Goal: Browse casually: Explore the website without a specific task or goal

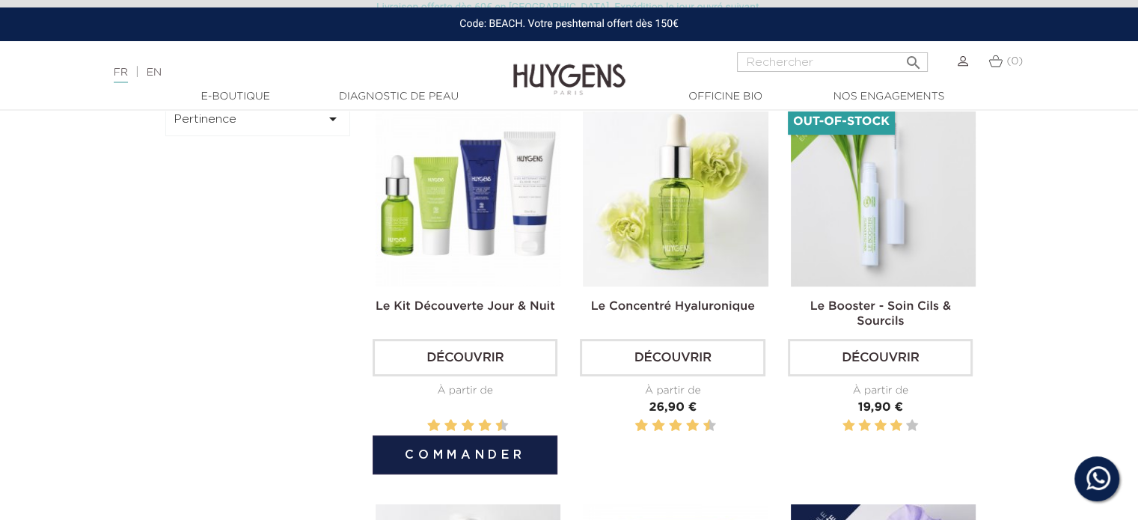
scroll to position [449, 0]
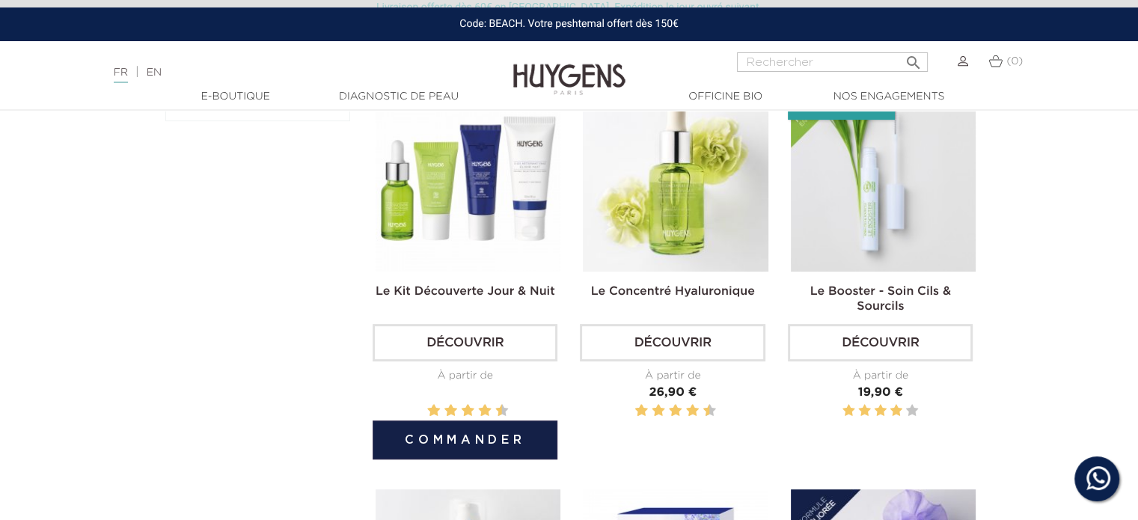
click at [464, 200] on img at bounding box center [467, 179] width 185 height 185
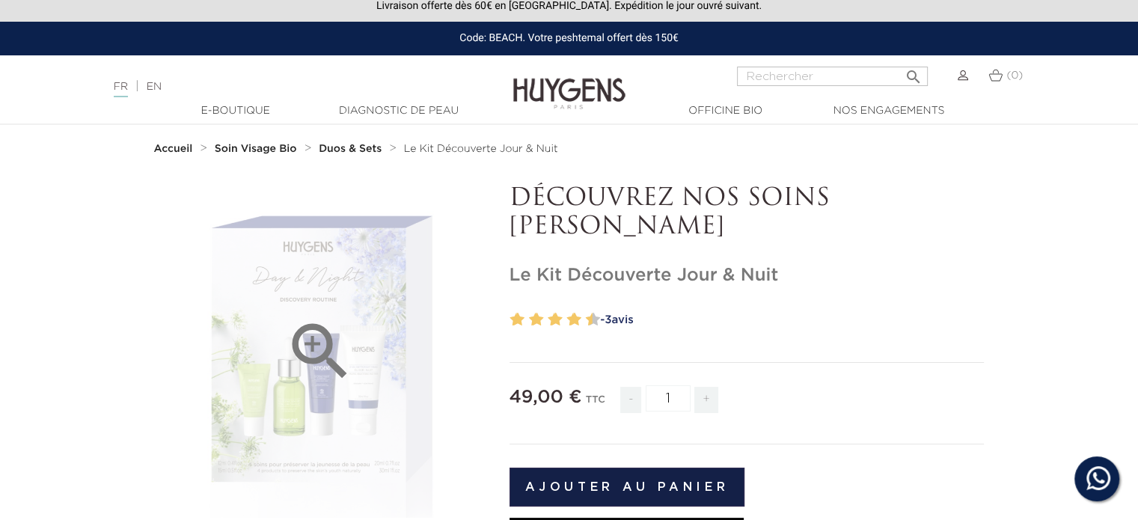
scroll to position [75, 0]
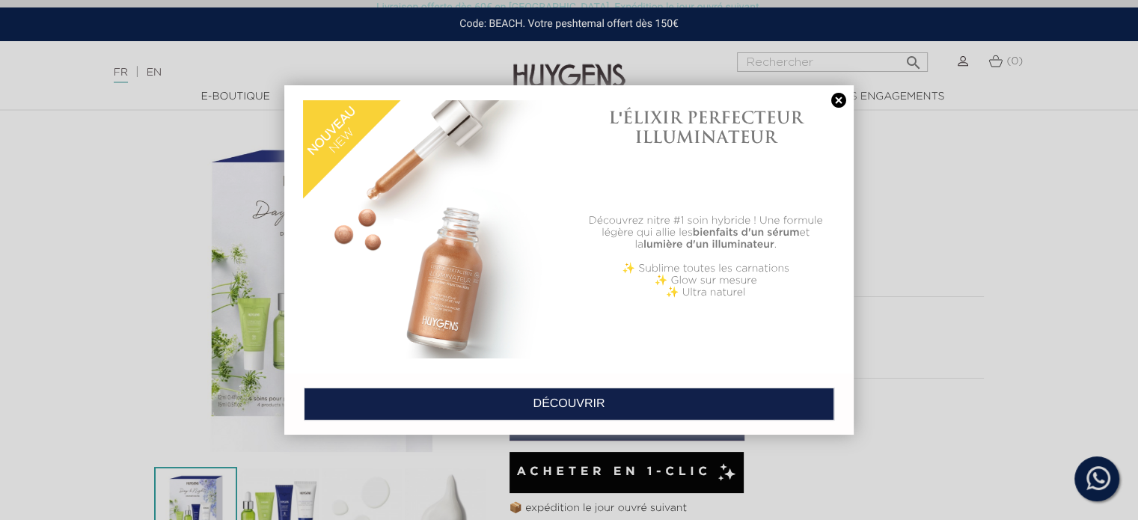
click at [844, 84] on div at bounding box center [569, 260] width 1138 height 520
click at [840, 102] on link at bounding box center [838, 101] width 21 height 16
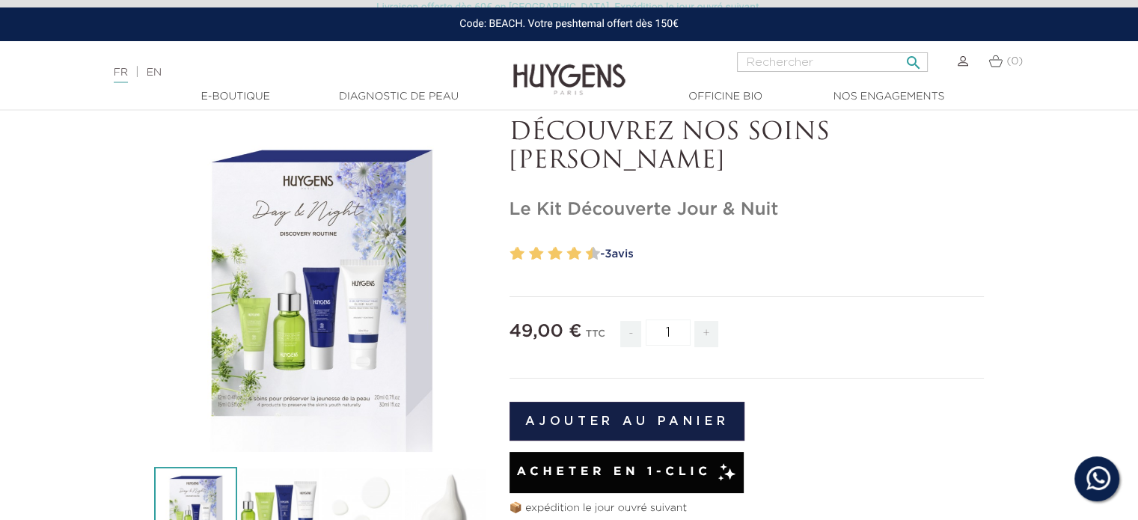
click at [835, 62] on input "Rechercher" at bounding box center [832, 61] width 191 height 19
type input "recharge"
click at [899, 48] on button " Rechercher" at bounding box center [912, 58] width 27 height 20
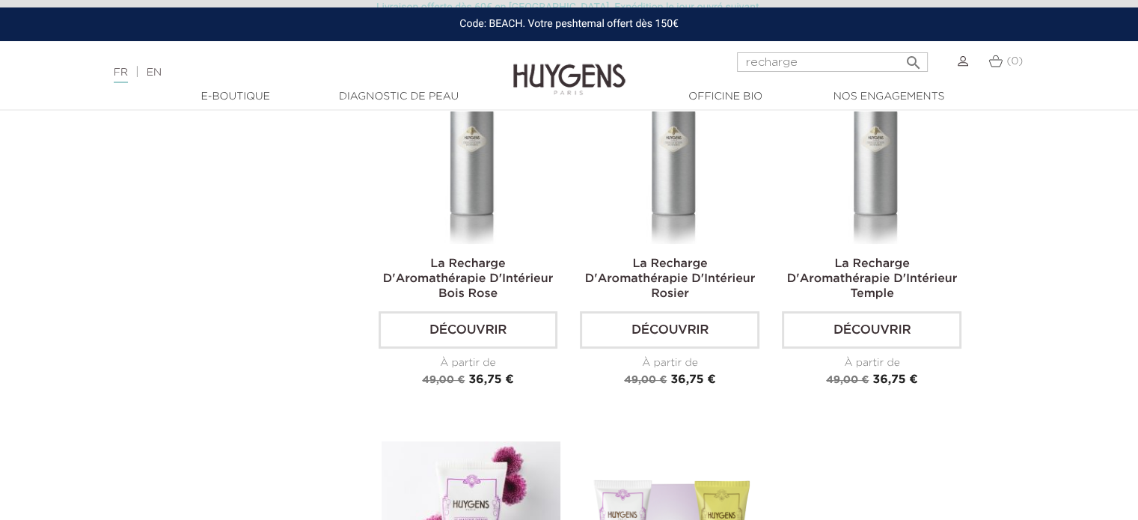
scroll to position [150, 0]
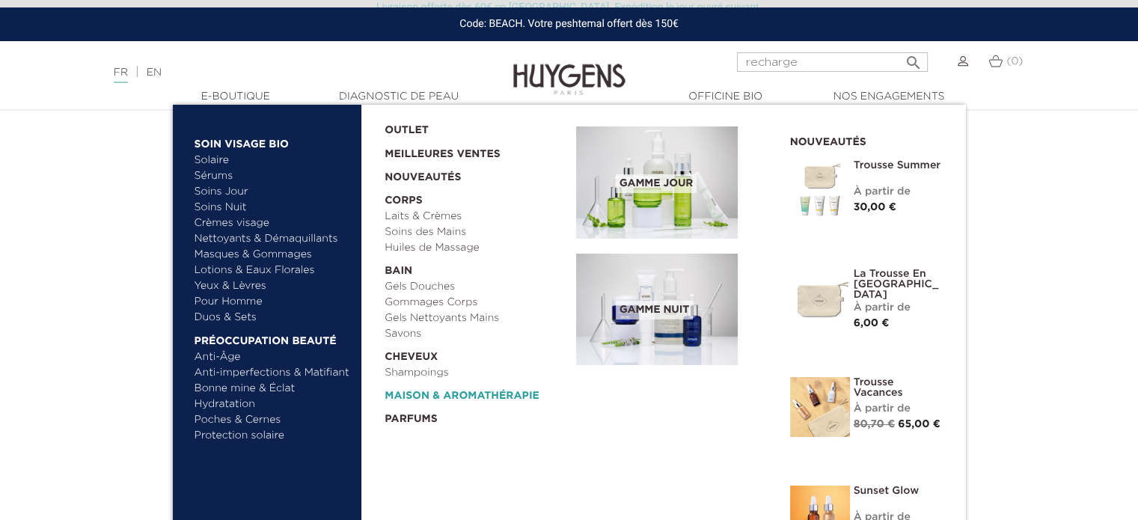
click at [456, 396] on link "  Maison & Aromathérapie" at bounding box center [474, 392] width 181 height 23
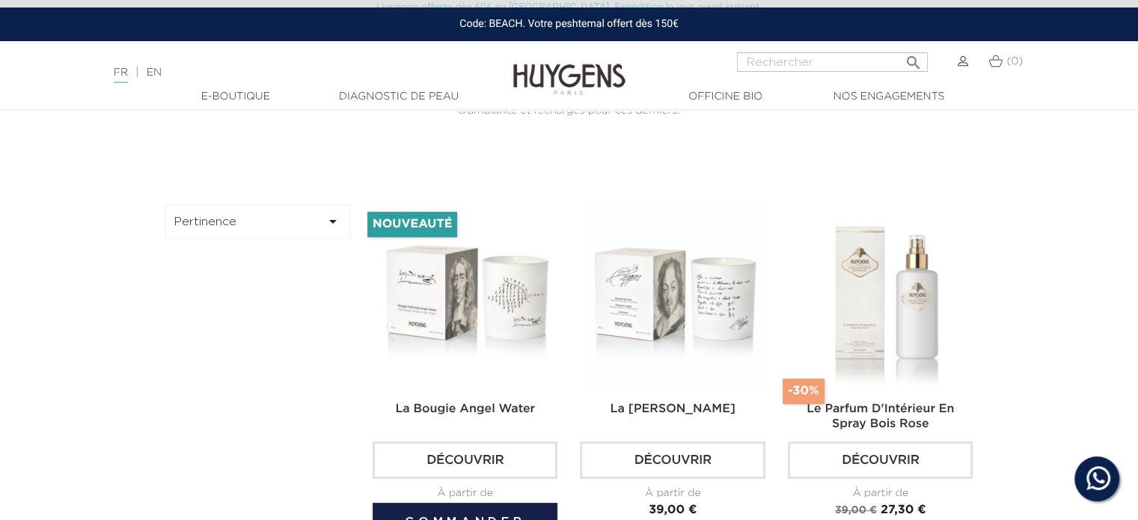
scroll to position [374, 0]
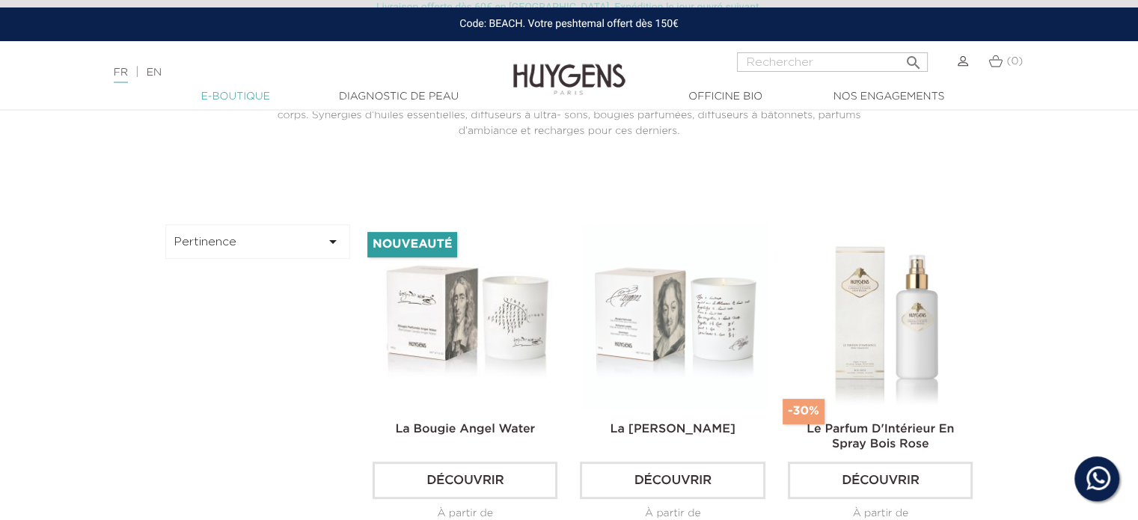
click at [254, 103] on link "  E-Boutique" at bounding box center [236, 97] width 150 height 16
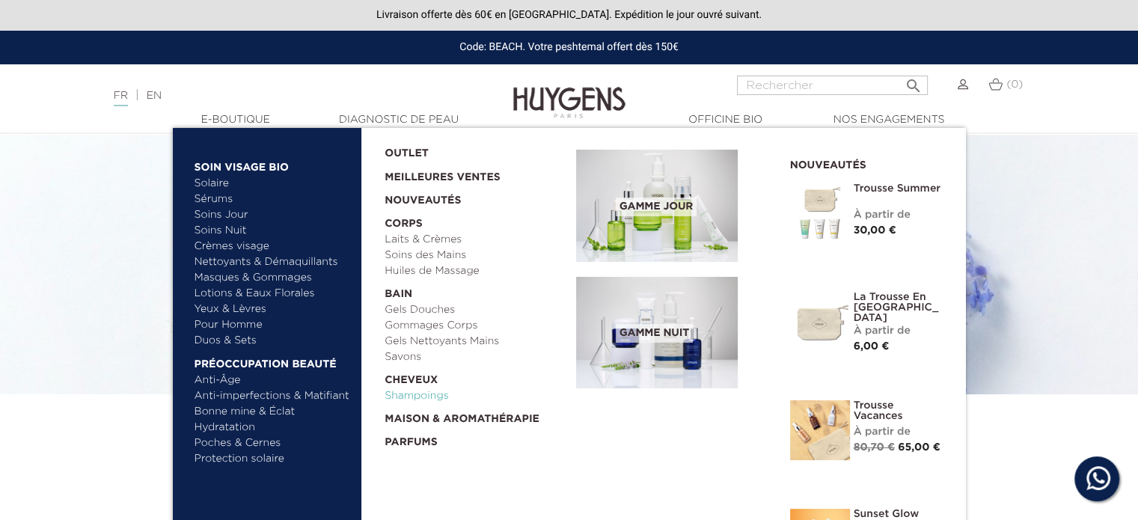
click at [401, 400] on link "Shampoings" at bounding box center [474, 396] width 181 height 16
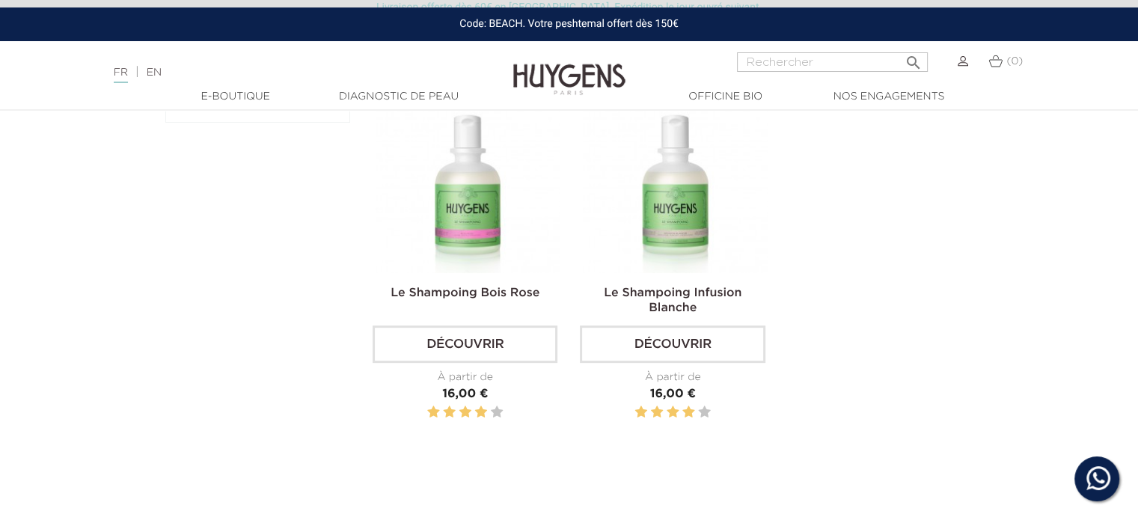
scroll to position [374, 0]
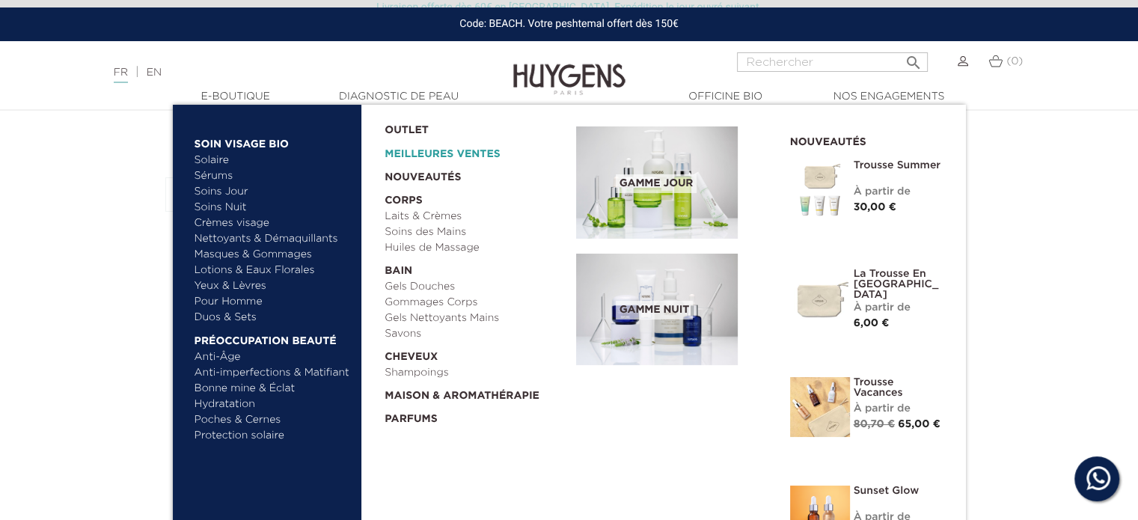
click at [438, 153] on link "Meilleures Ventes" at bounding box center [468, 150] width 168 height 24
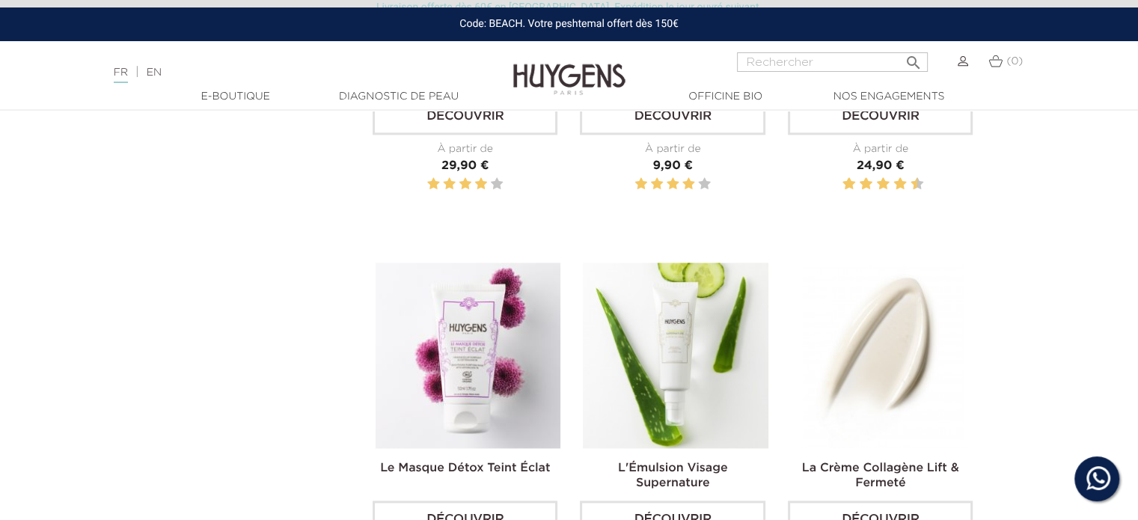
scroll to position [1909, 0]
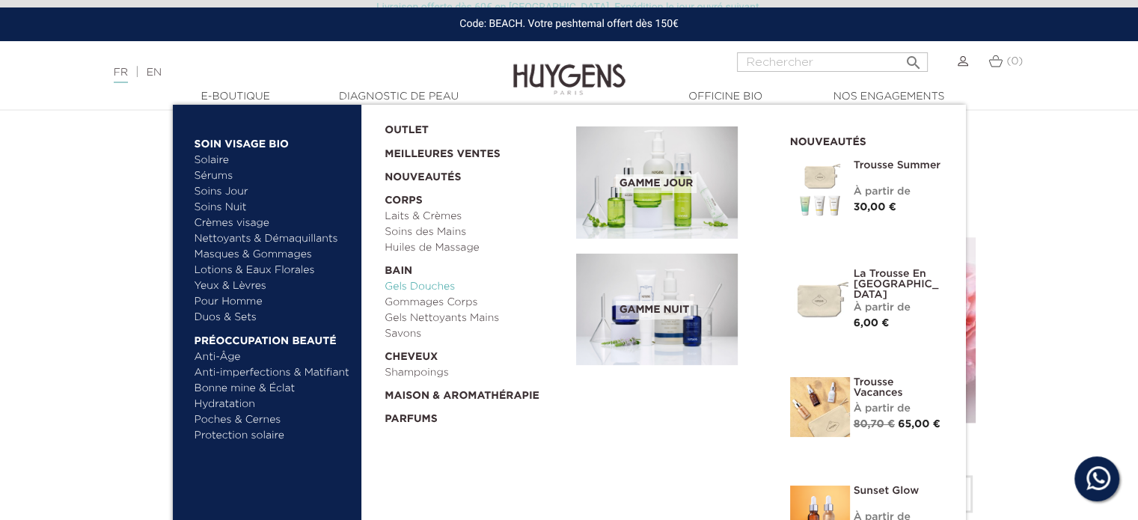
click at [416, 283] on link "Gels Douches" at bounding box center [474, 287] width 181 height 16
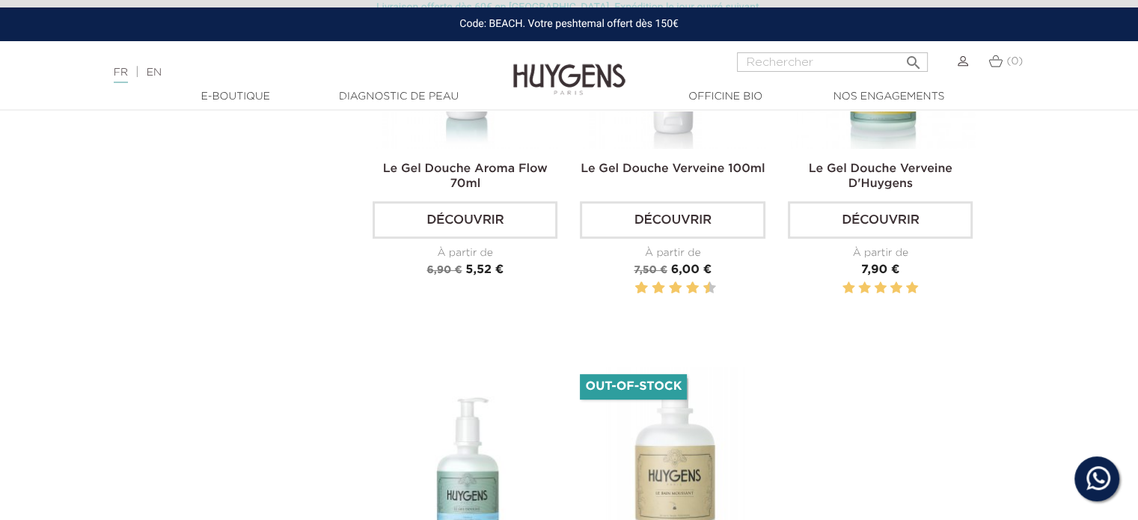
scroll to position [449, 0]
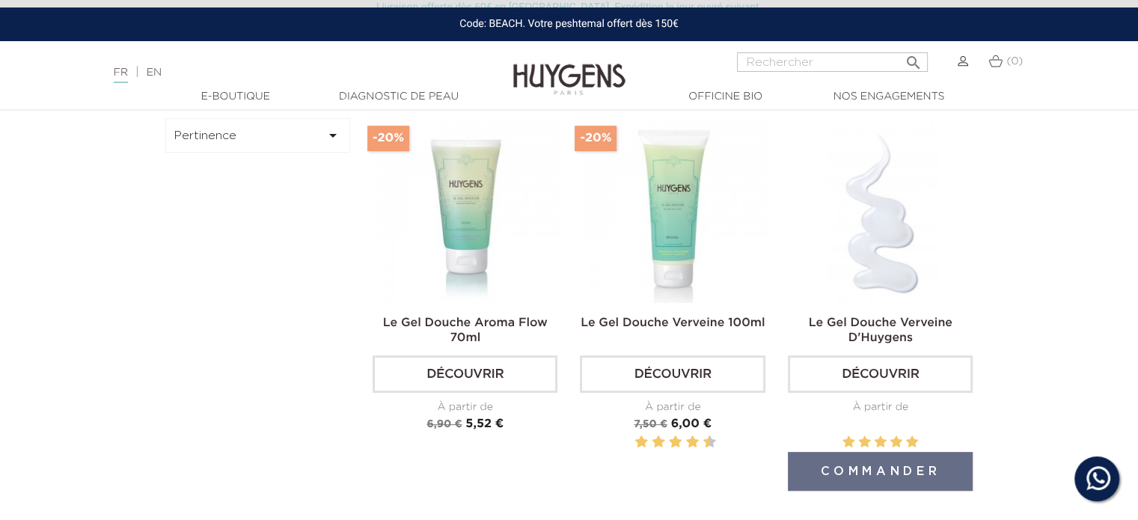
click at [836, 231] on img at bounding box center [883, 210] width 185 height 185
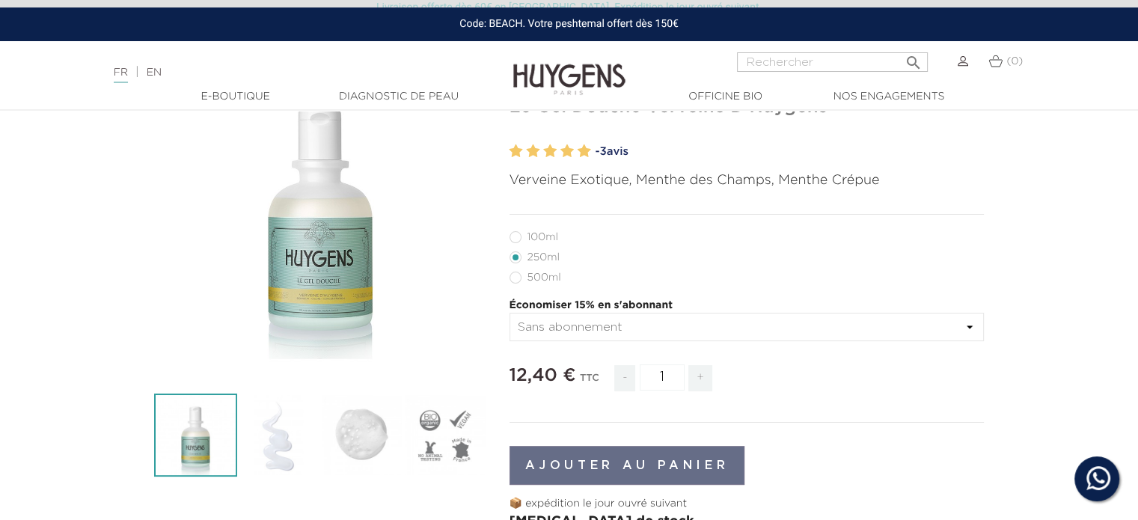
scroll to position [150, 0]
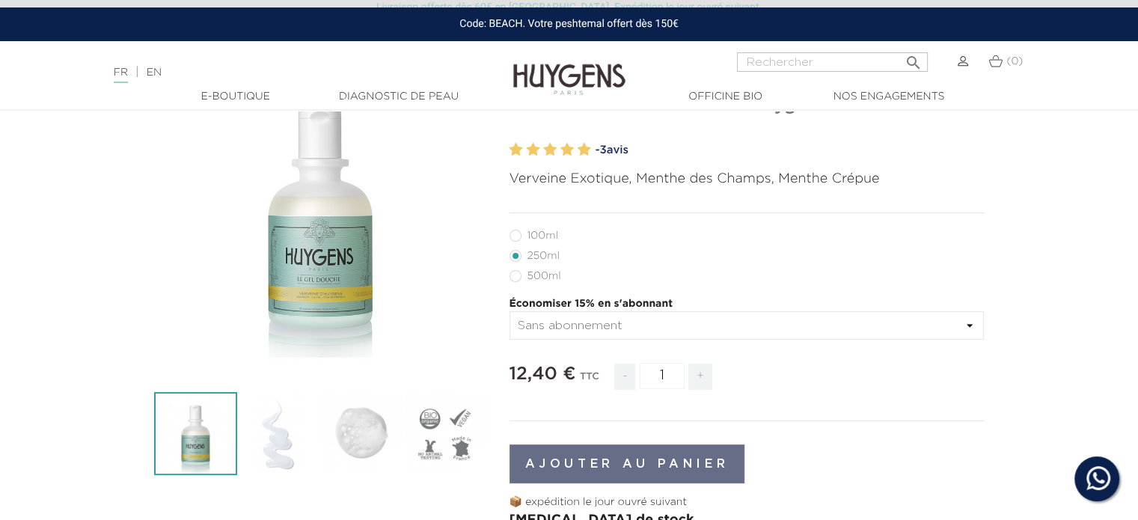
click at [513, 234] on label6"] "100ml" at bounding box center [542, 236] width 67 height 12
radio input "true"
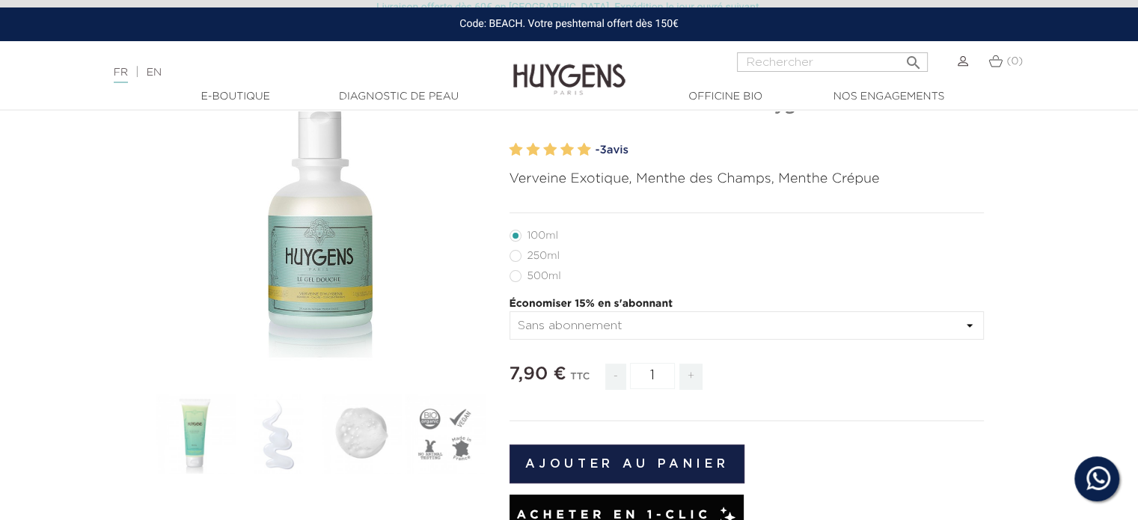
click at [509, 254] on label48"] "250ml" at bounding box center [543, 256] width 68 height 12
radio input "true"
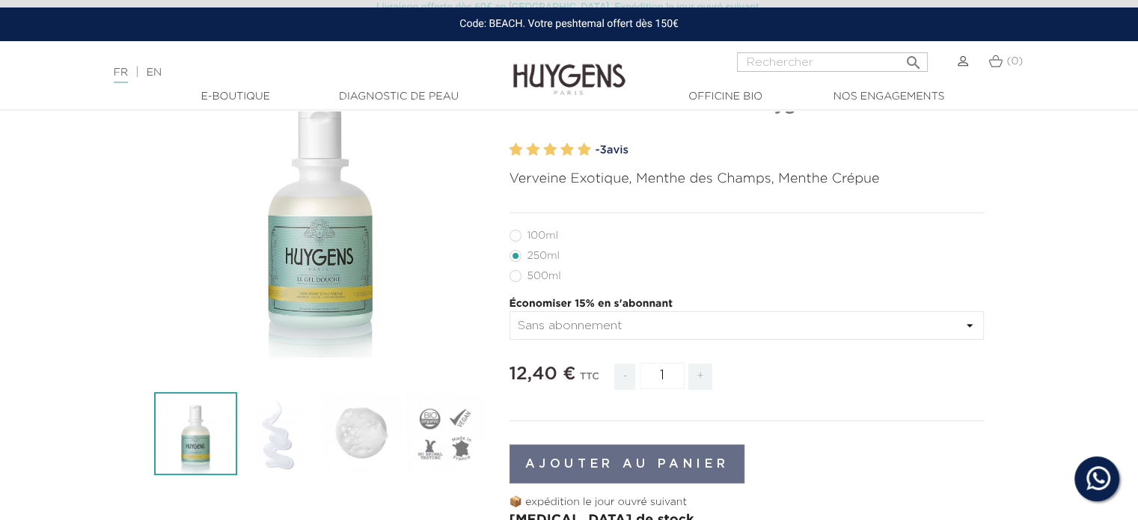
click at [515, 281] on label49"] "500ml" at bounding box center [544, 276] width 70 height 12
radio input "true"
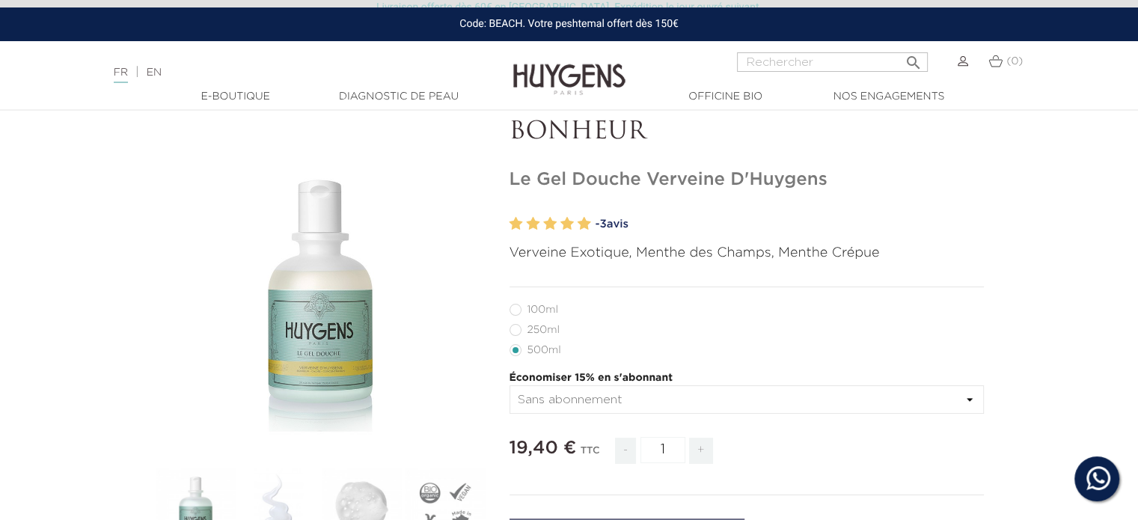
scroll to position [75, 0]
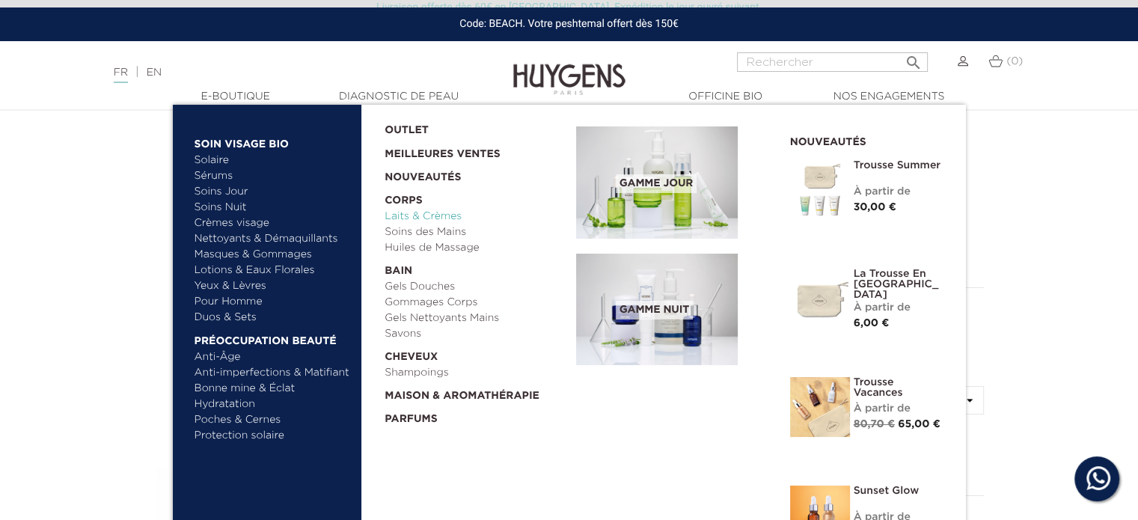
click at [436, 209] on link "Laits & Crèmes" at bounding box center [474, 217] width 181 height 16
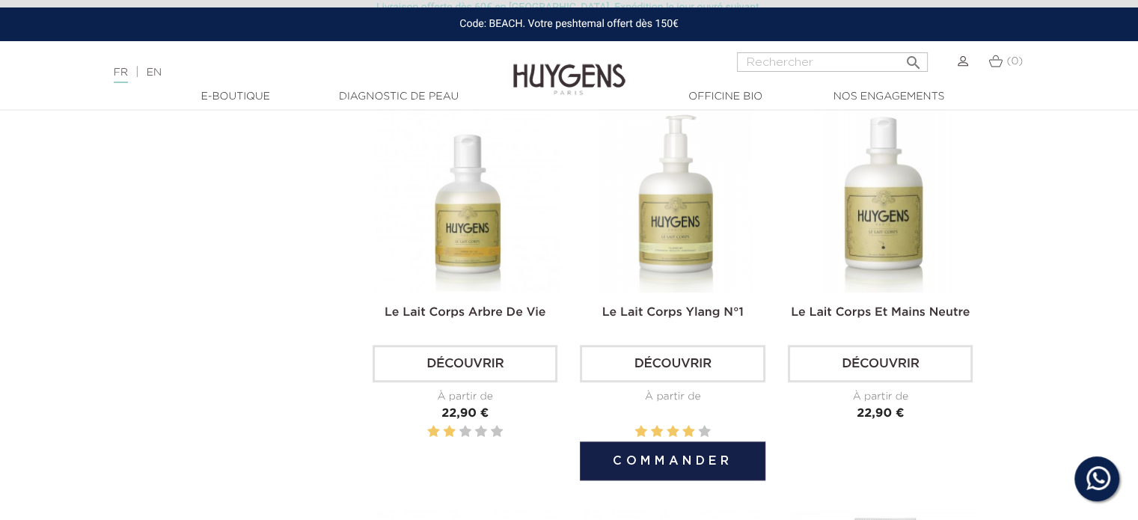
scroll to position [823, 0]
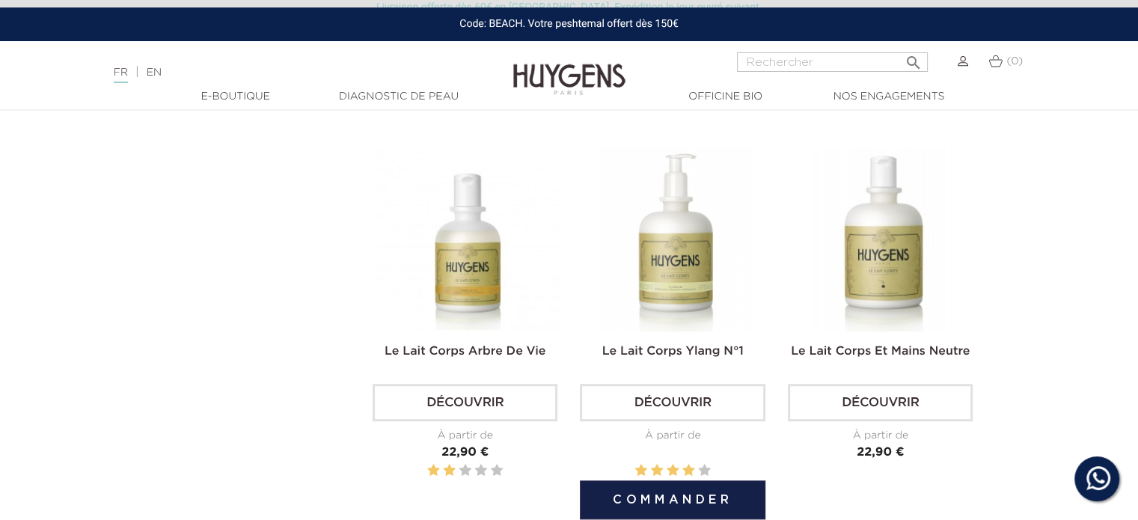
click at [672, 221] on img at bounding box center [675, 239] width 185 height 185
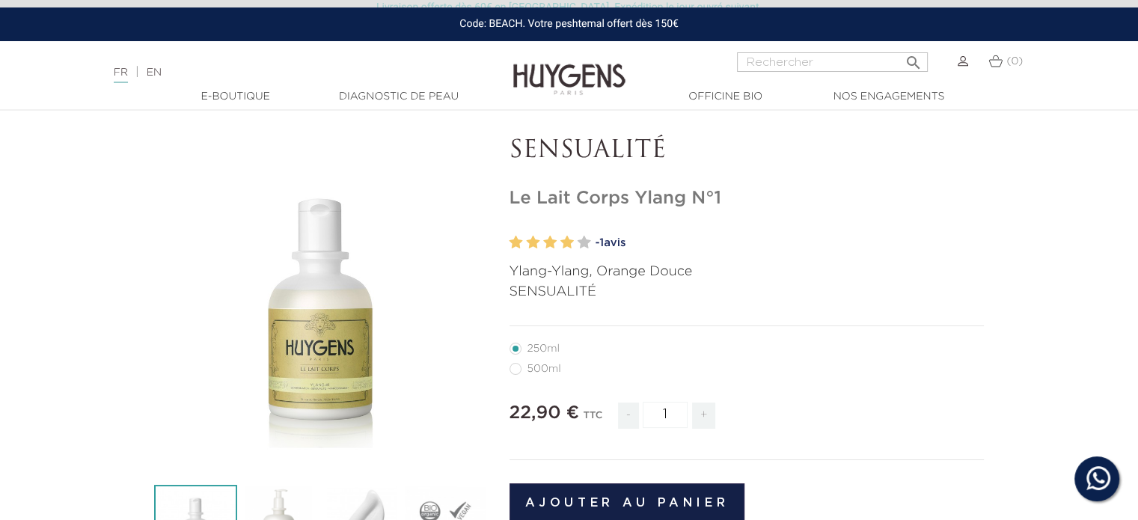
scroll to position [150, 0]
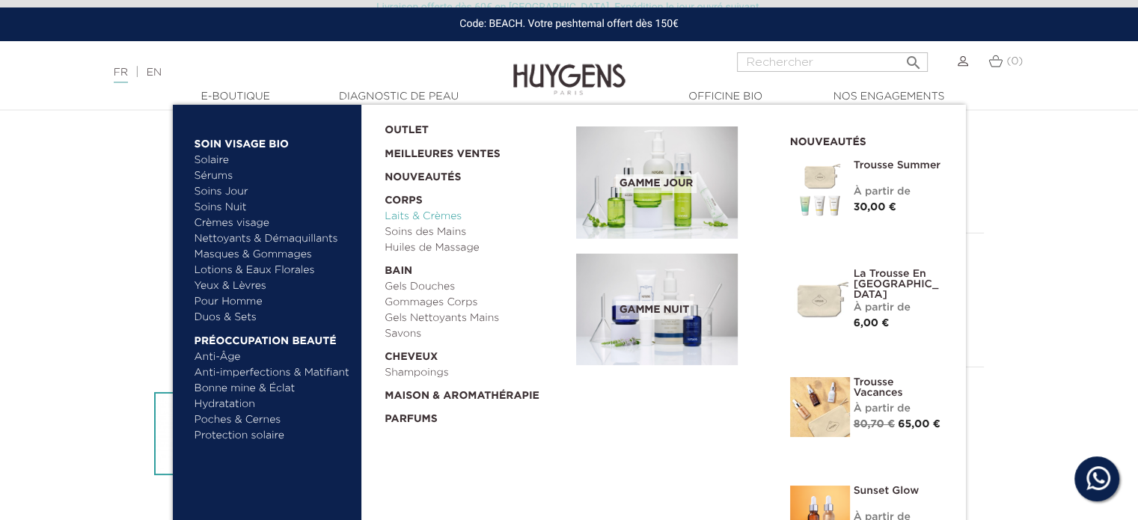
click at [414, 215] on link "Laits & Crèmes" at bounding box center [474, 217] width 181 height 16
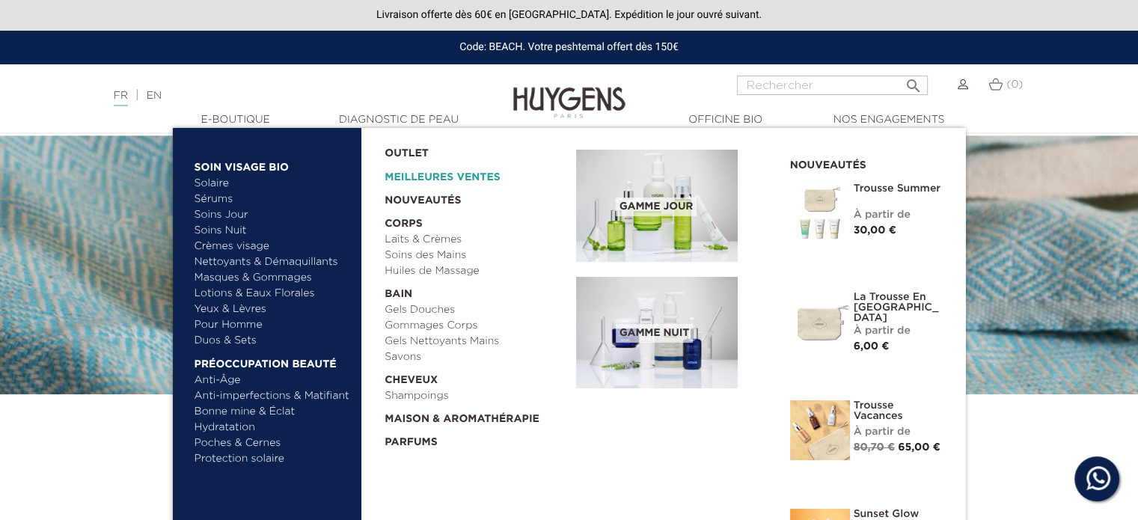
click at [423, 177] on link "Meilleures Ventes" at bounding box center [468, 174] width 168 height 24
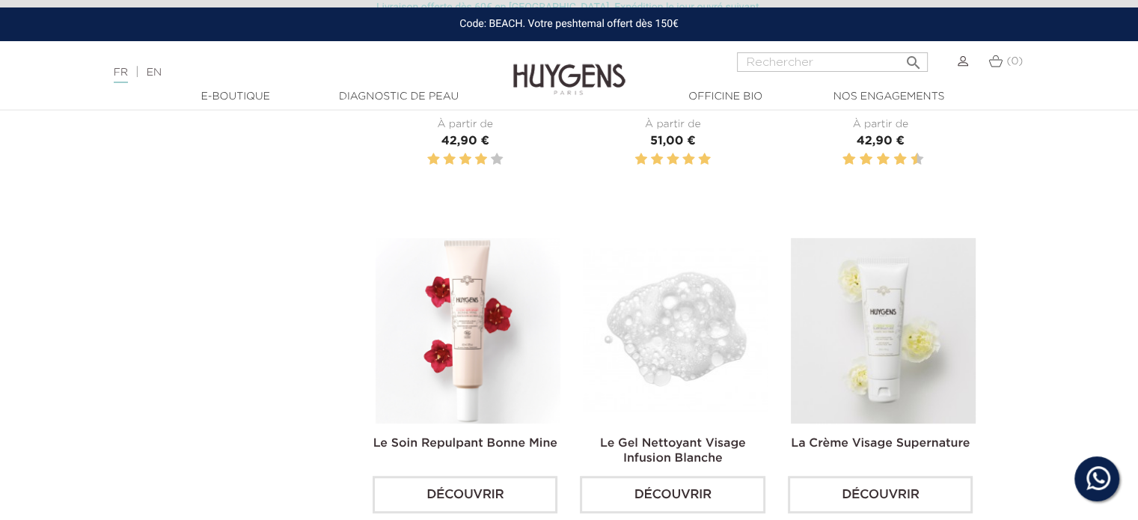
scroll to position [1197, 0]
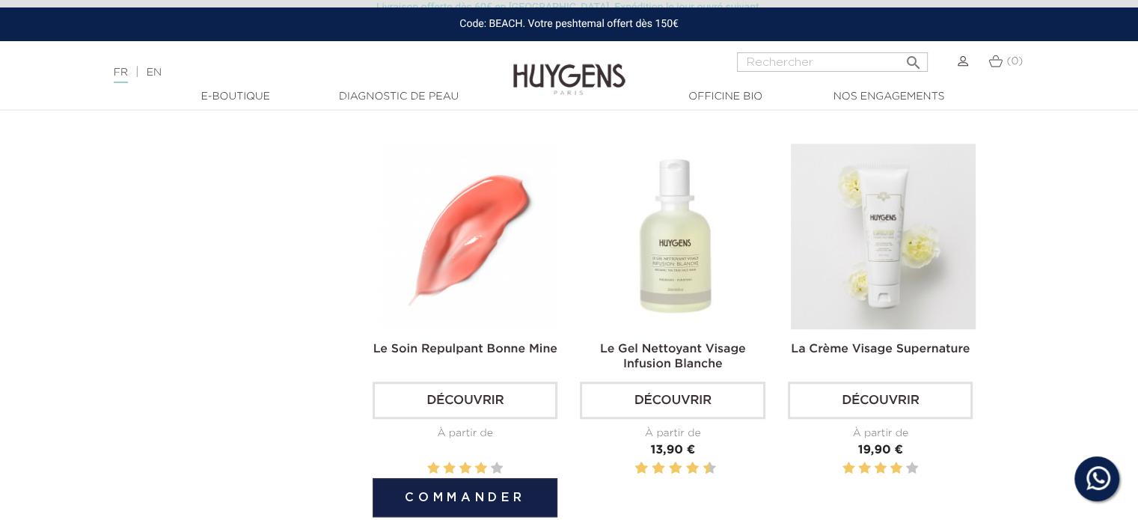
click at [449, 242] on img at bounding box center [467, 236] width 185 height 185
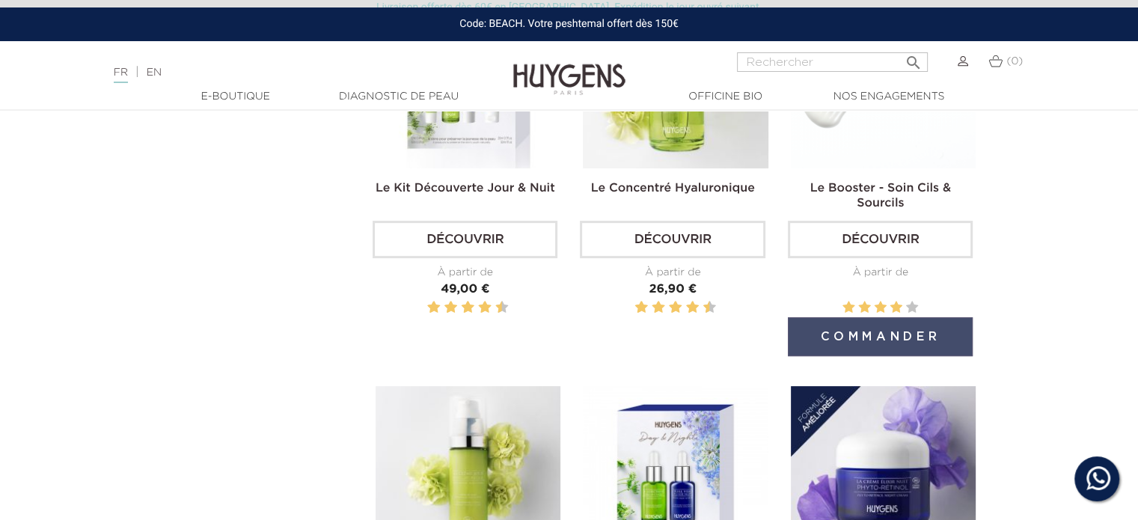
scroll to position [748, 0]
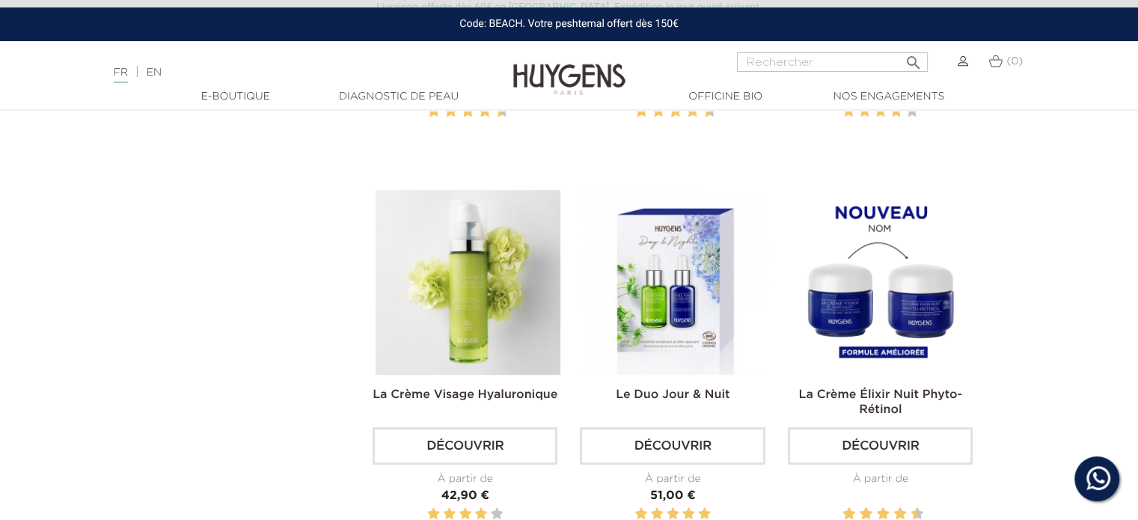
click at [889, 290] on img at bounding box center [883, 282] width 185 height 185
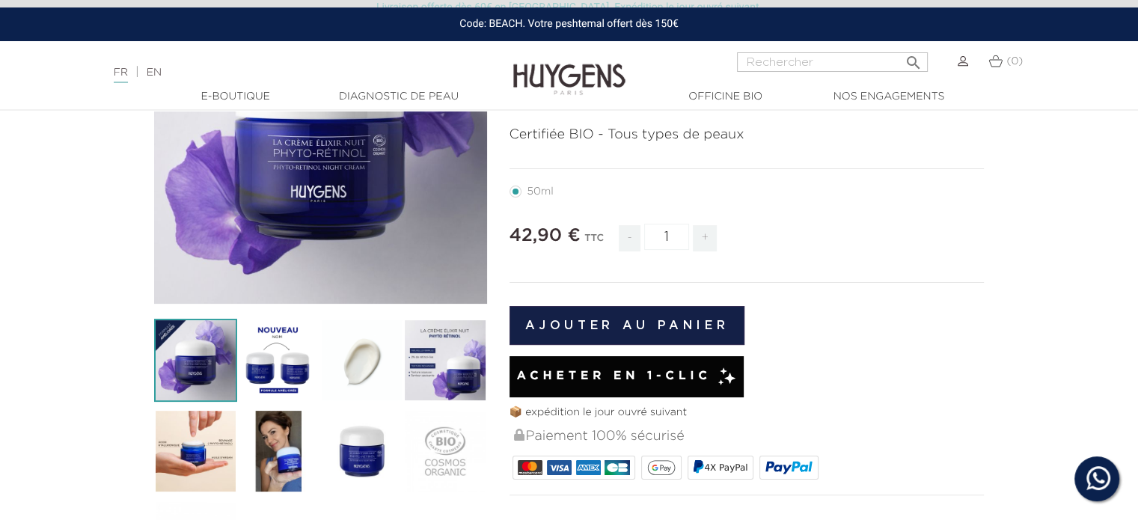
scroll to position [224, 0]
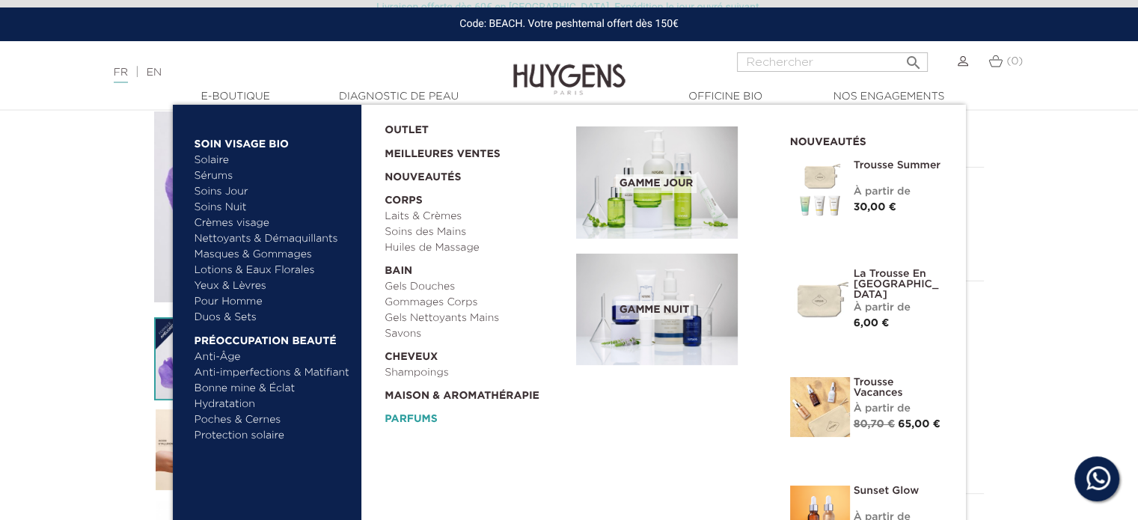
click at [425, 425] on link "Parfums" at bounding box center [474, 415] width 181 height 23
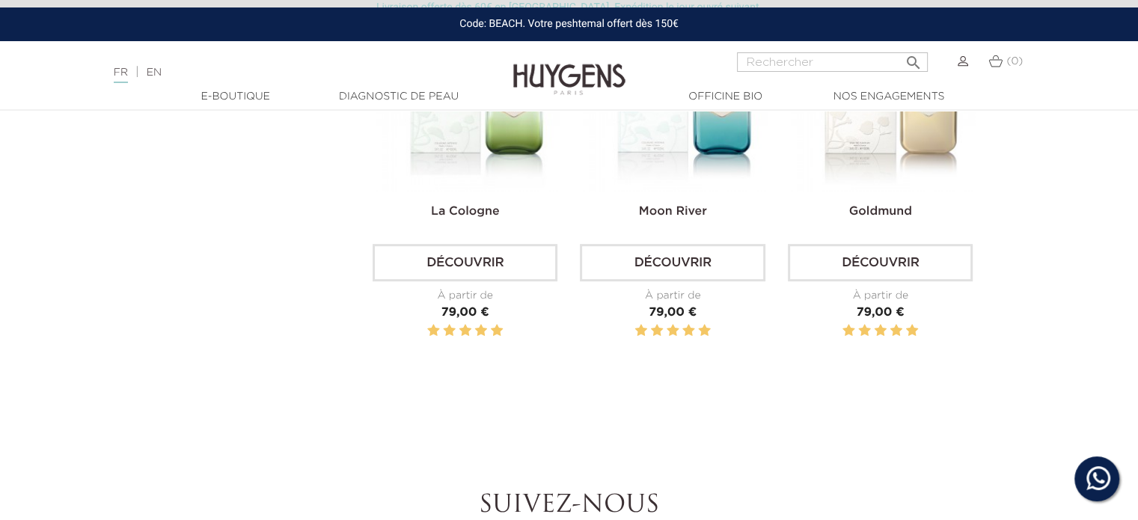
scroll to position [748, 0]
